Goal: Check status: Check status

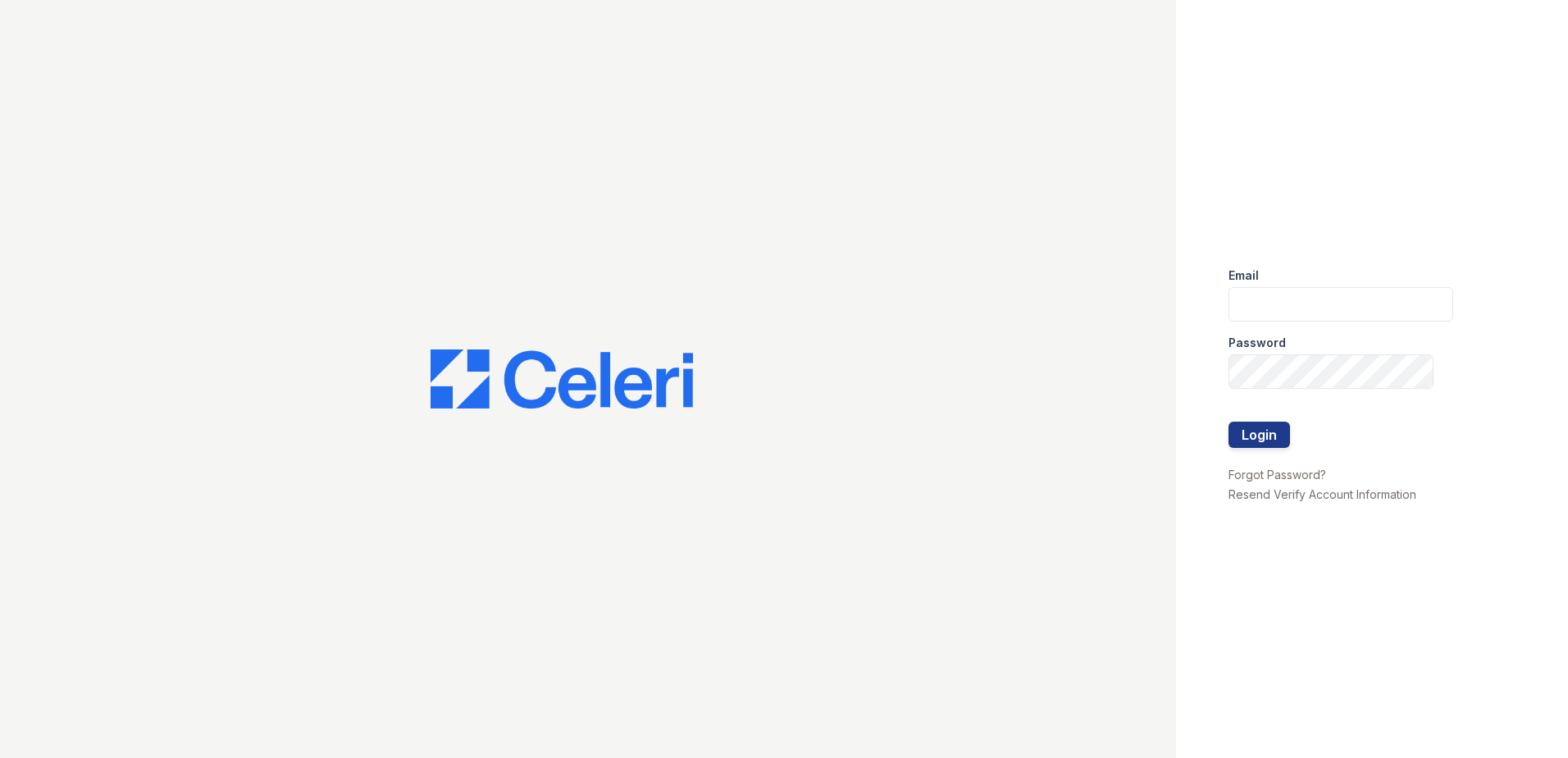
click at [1280, 284] on div "Email" at bounding box center [1340, 271] width 225 height 33
click at [1264, 305] on input "email" at bounding box center [1340, 305] width 225 height 35
type input "[EMAIL_ADDRESS][DOMAIN_NAME]"
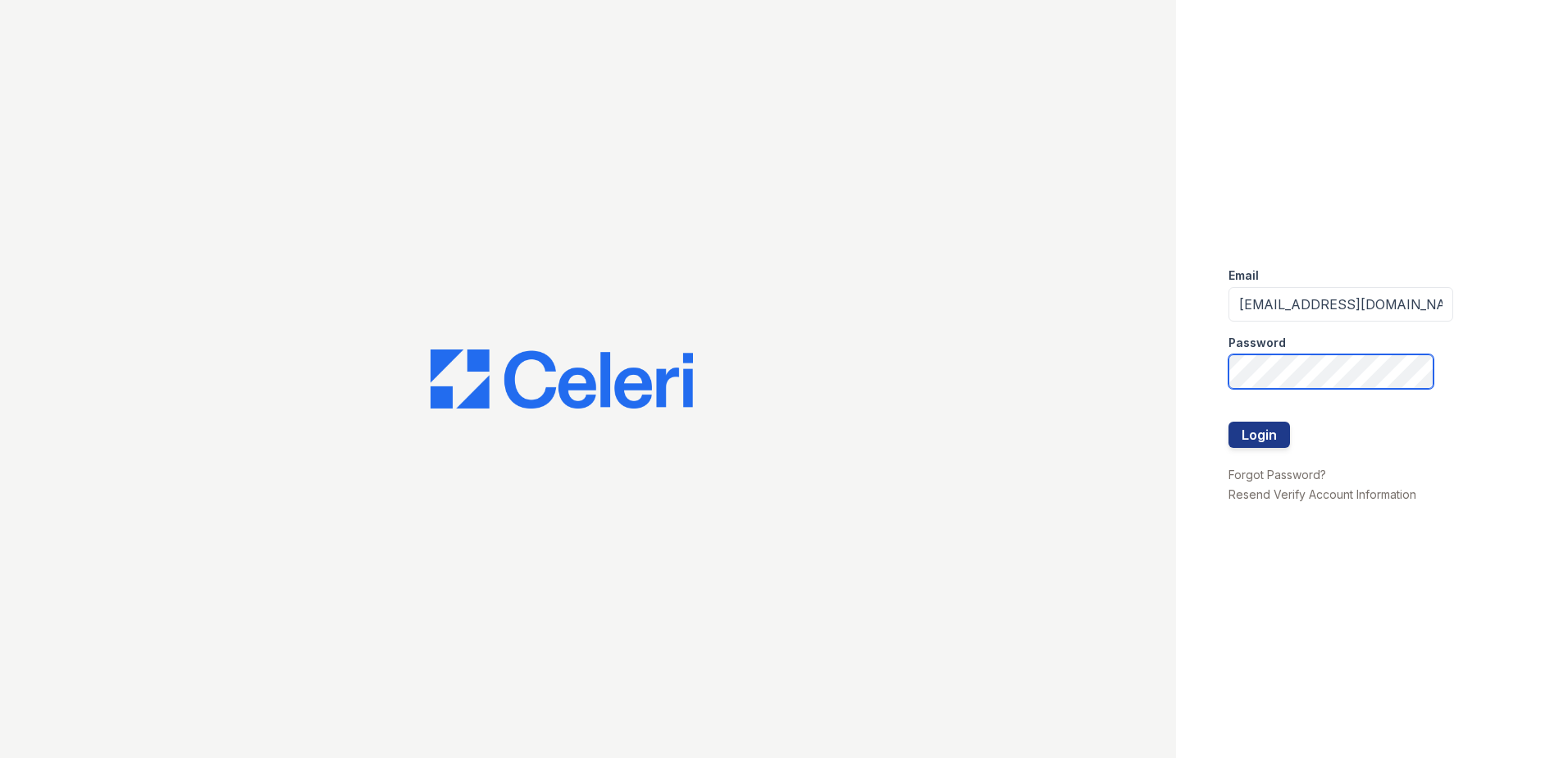
click at [1229, 421] on button "Login" at bounding box center [1259, 434] width 62 height 26
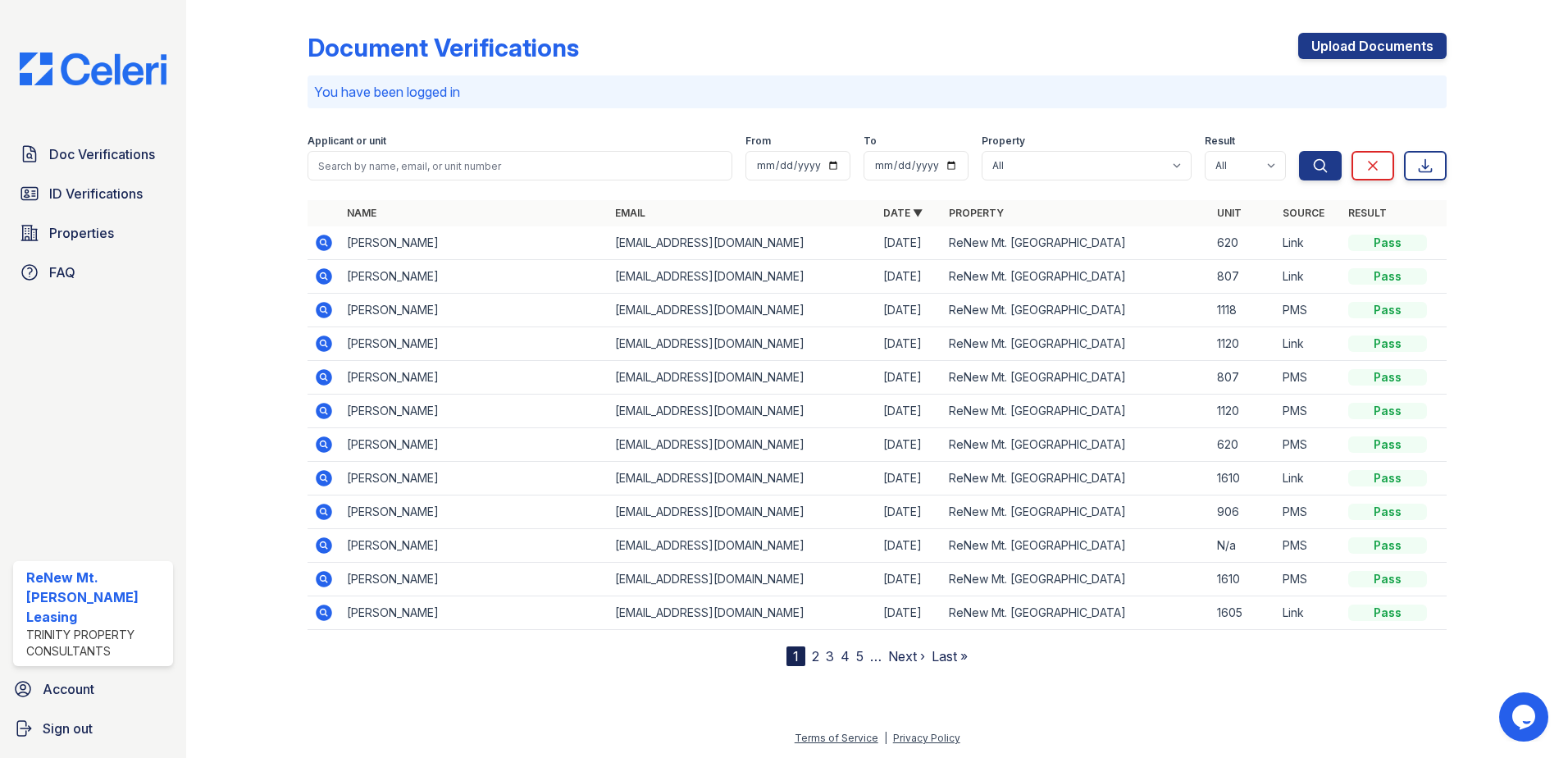
click at [325, 278] on icon at bounding box center [324, 276] width 19 height 19
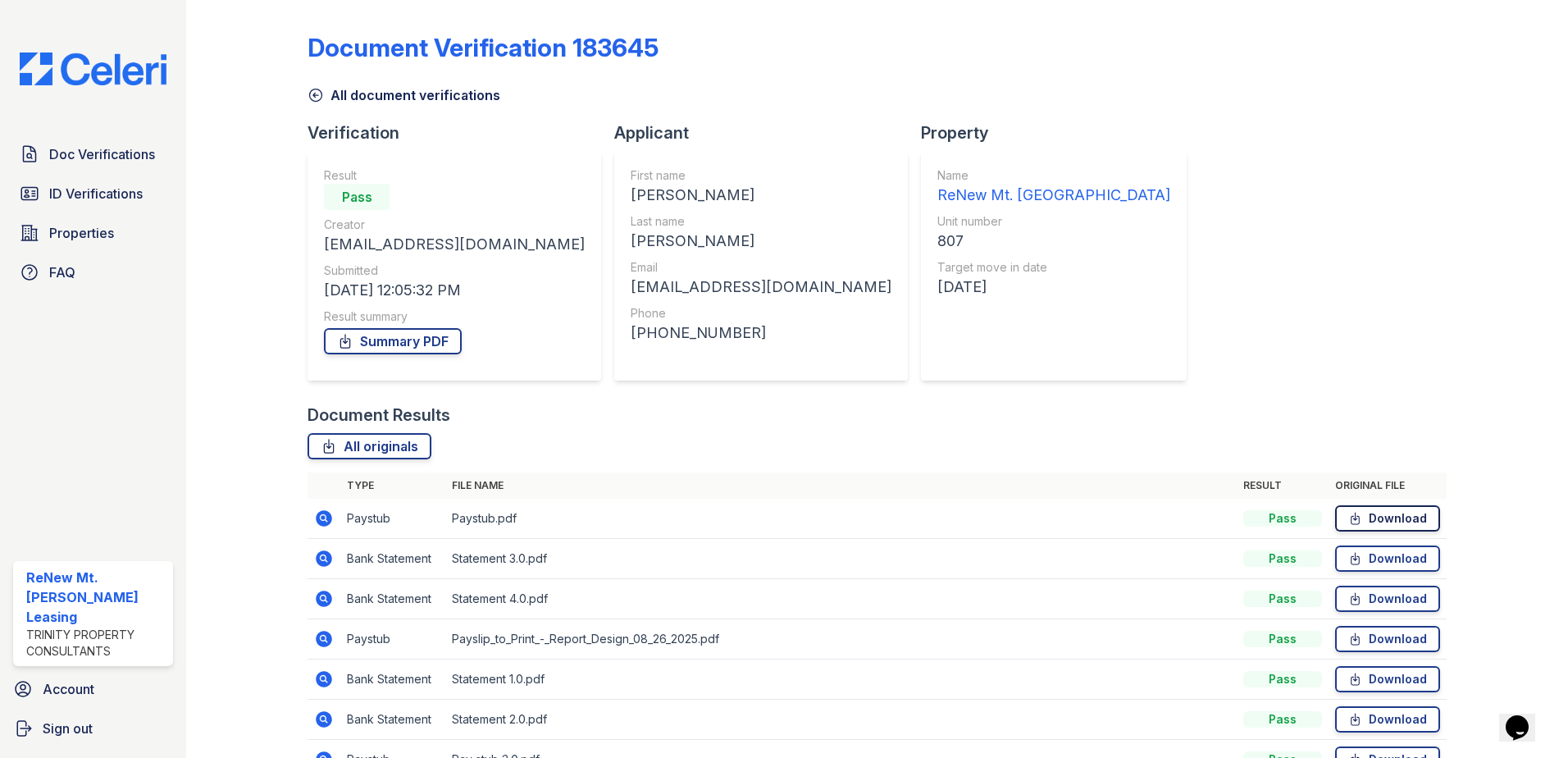
click at [1352, 522] on icon at bounding box center [1355, 518] width 14 height 16
